Goal: Task Accomplishment & Management: Use online tool/utility

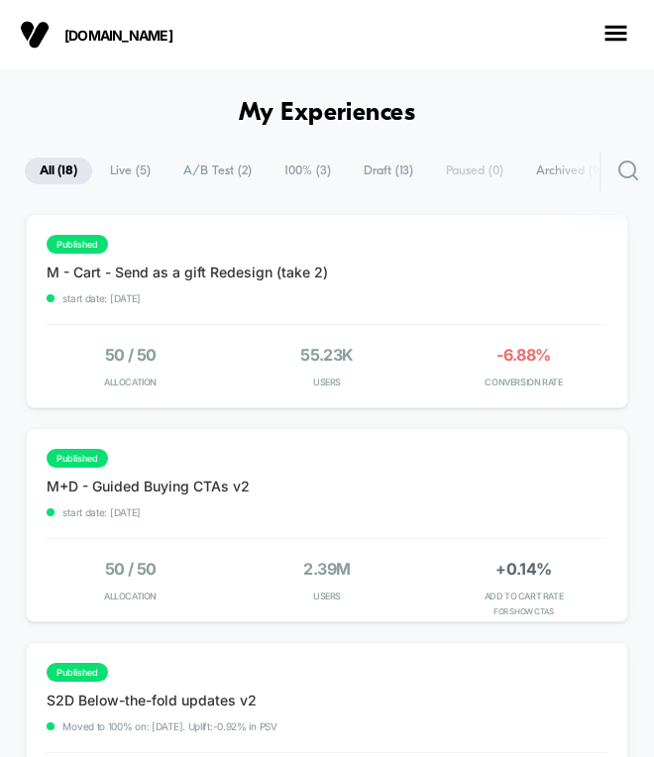
click at [381, 173] on span "Draft ( 13 )" at bounding box center [388, 170] width 79 height 27
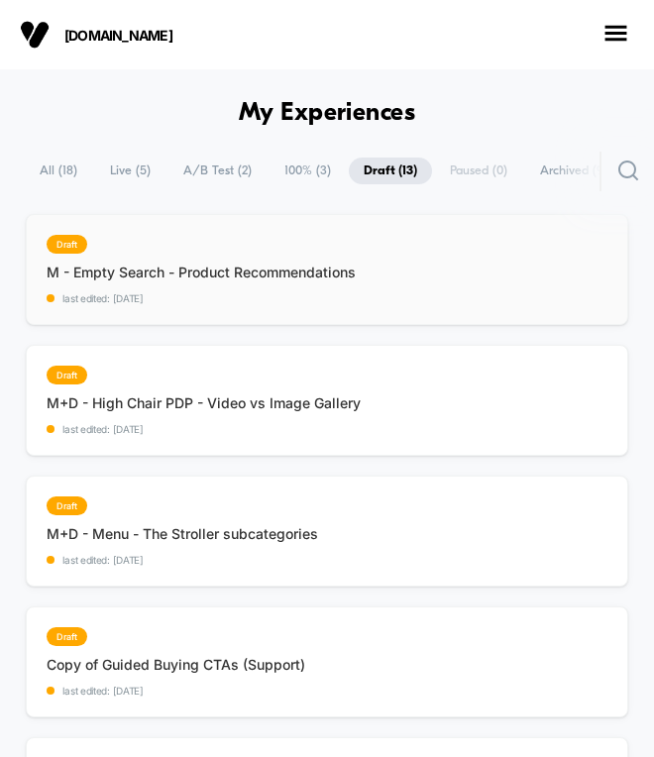
click at [305, 289] on div "M - Empty Search - Product Recommendations Click to view images Click to edit e…" at bounding box center [201, 283] width 309 height 41
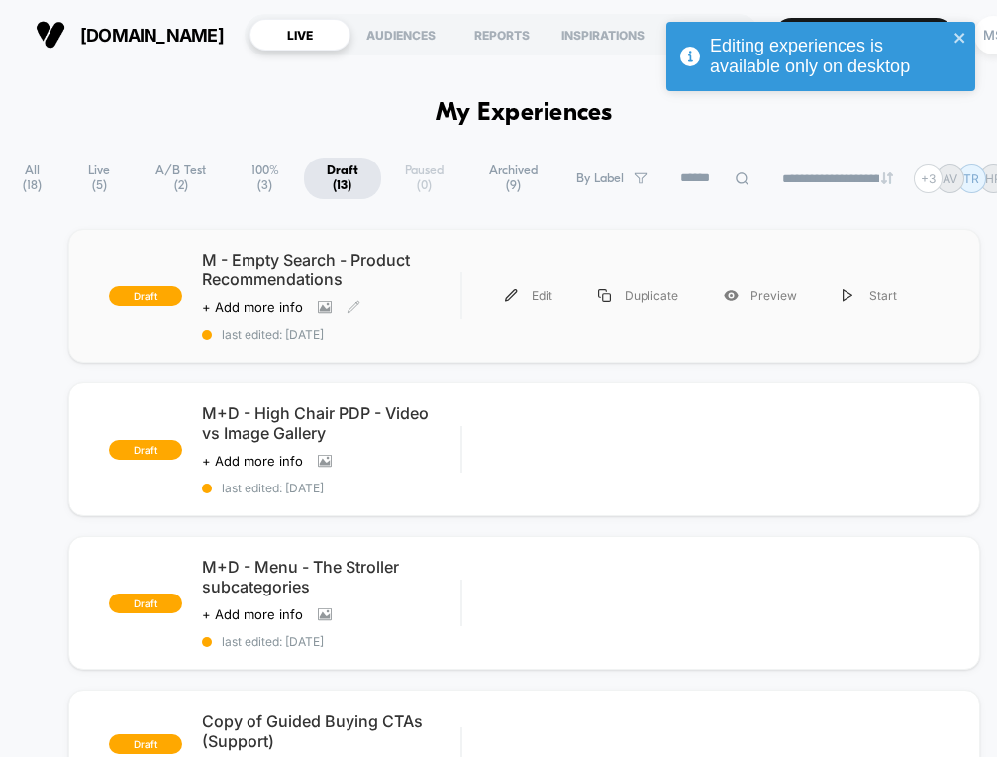
click at [320, 264] on span "M - Empty Search - Product Recommendations" at bounding box center [331, 270] width 259 height 40
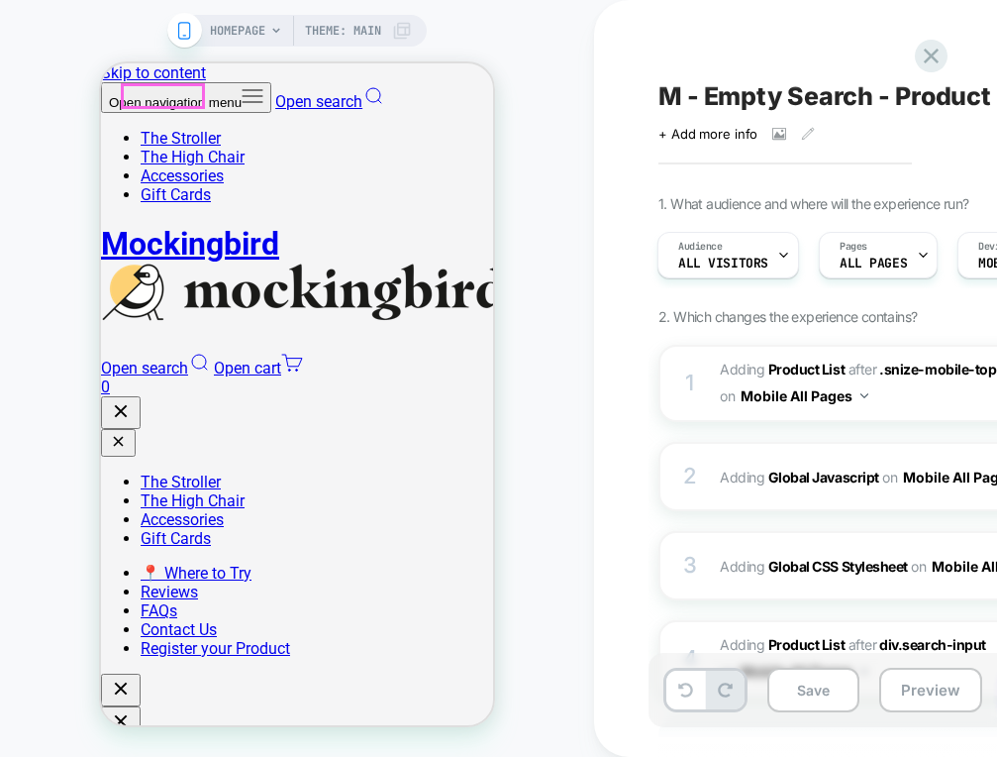
click at [275, 96] on link "Open search" at bounding box center [329, 101] width 109 height 19
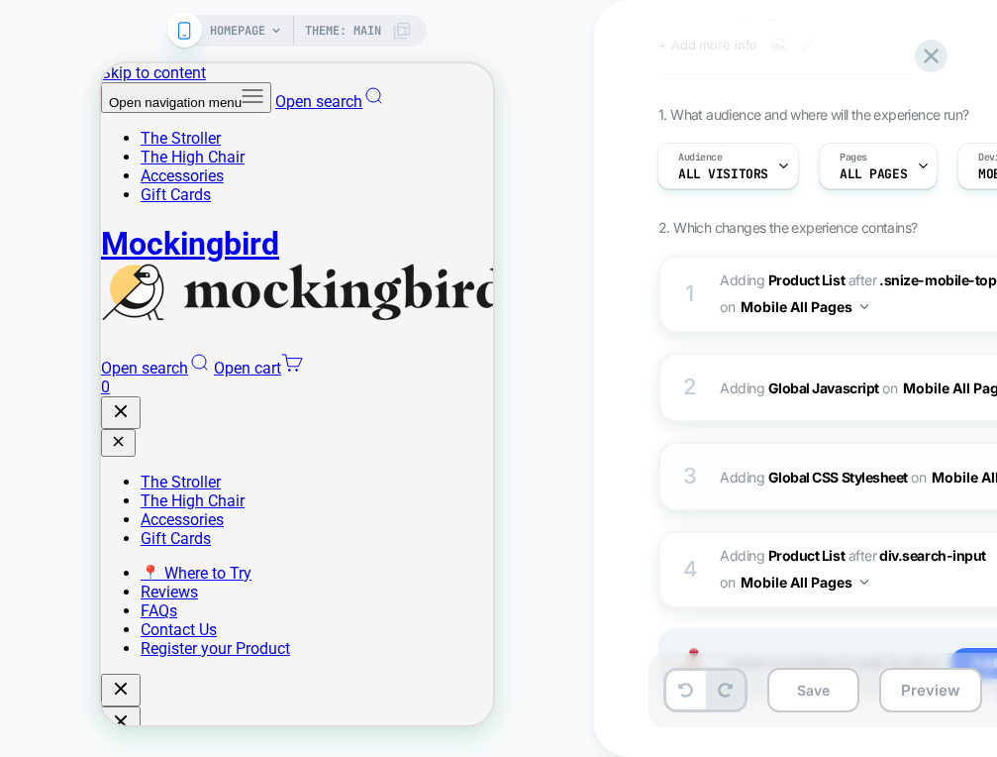
scroll to position [94, 0]
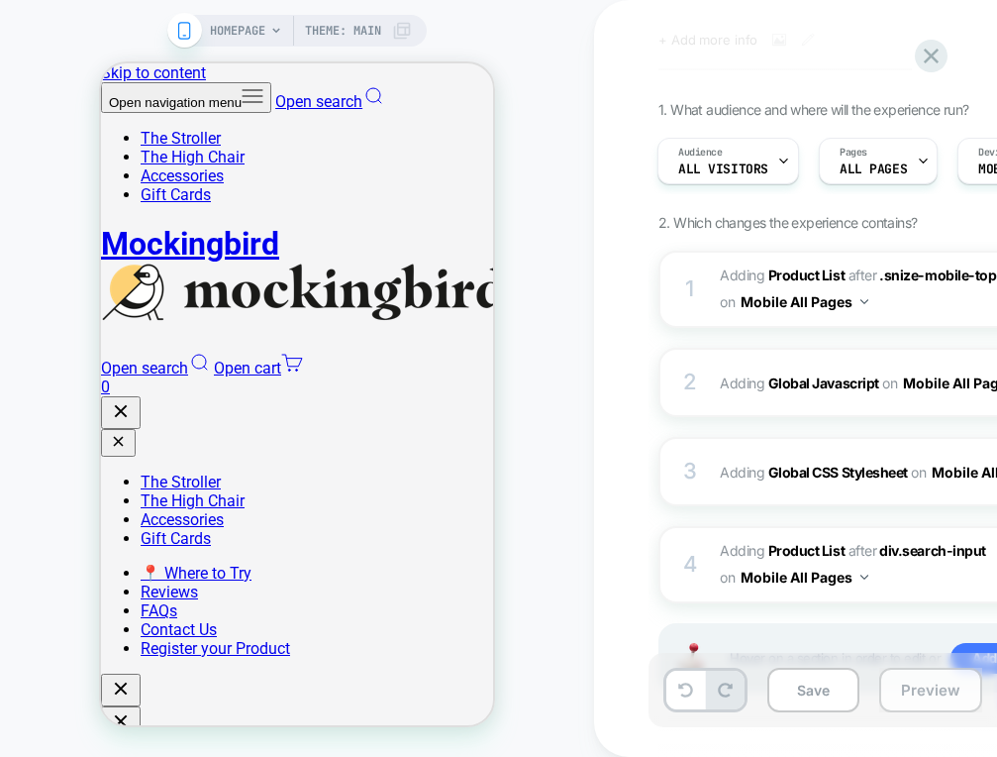
click at [653, 685] on button "Preview" at bounding box center [930, 690] width 103 height 45
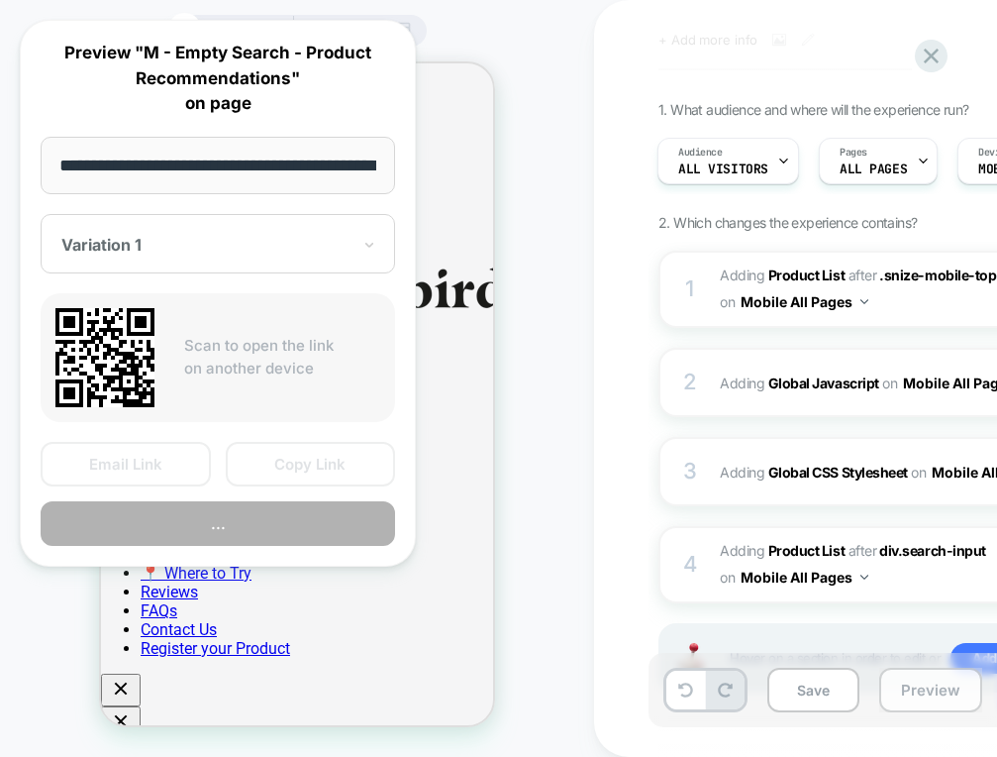
scroll to position [0, 85]
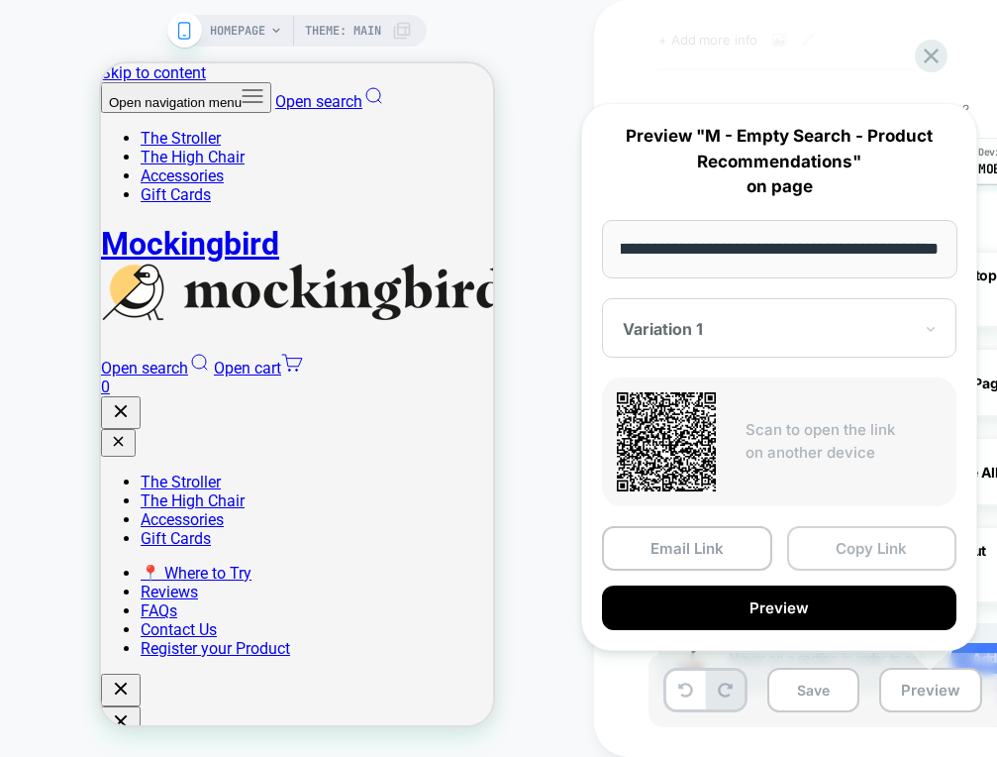
click at [653, 548] on button "Copy Link" at bounding box center [872, 548] width 170 height 45
